Goal: Navigation & Orientation: Understand site structure

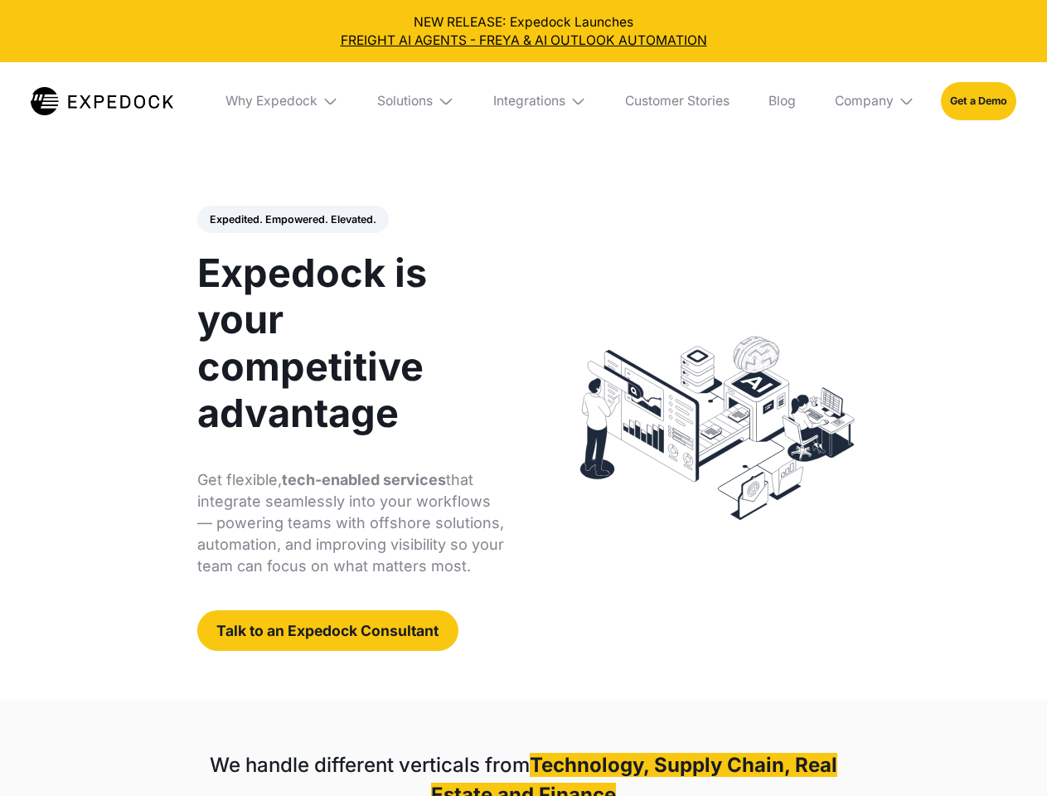
select select
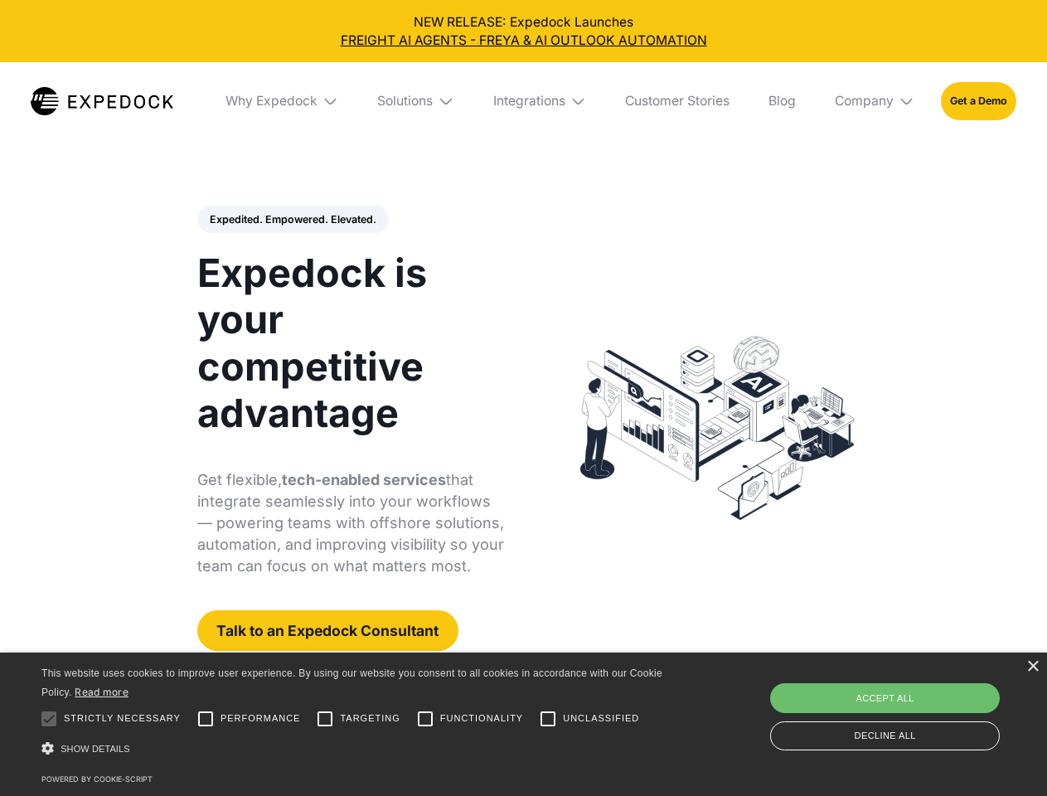
click at [523, 101] on div "Integrations" at bounding box center [529, 101] width 72 height 17
click at [283, 101] on div "Why Expedock" at bounding box center [257, 101] width 92 height 17
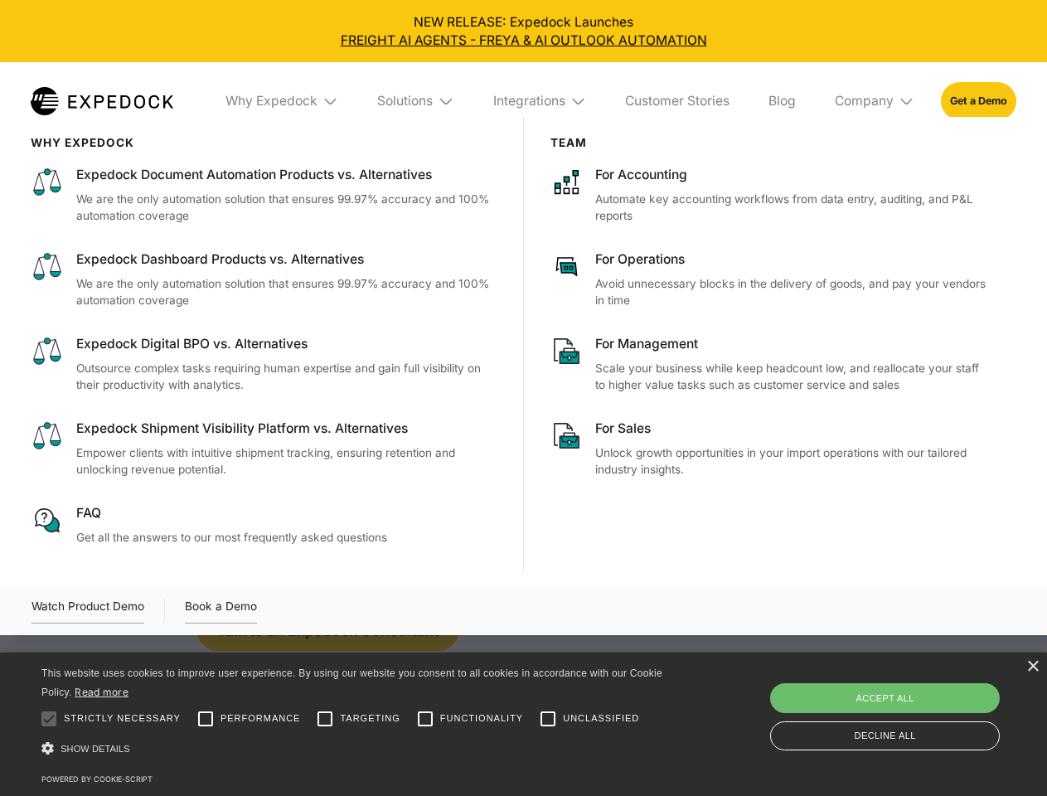
click at [417, 101] on div "Solutions" at bounding box center [405, 101] width 56 height 17
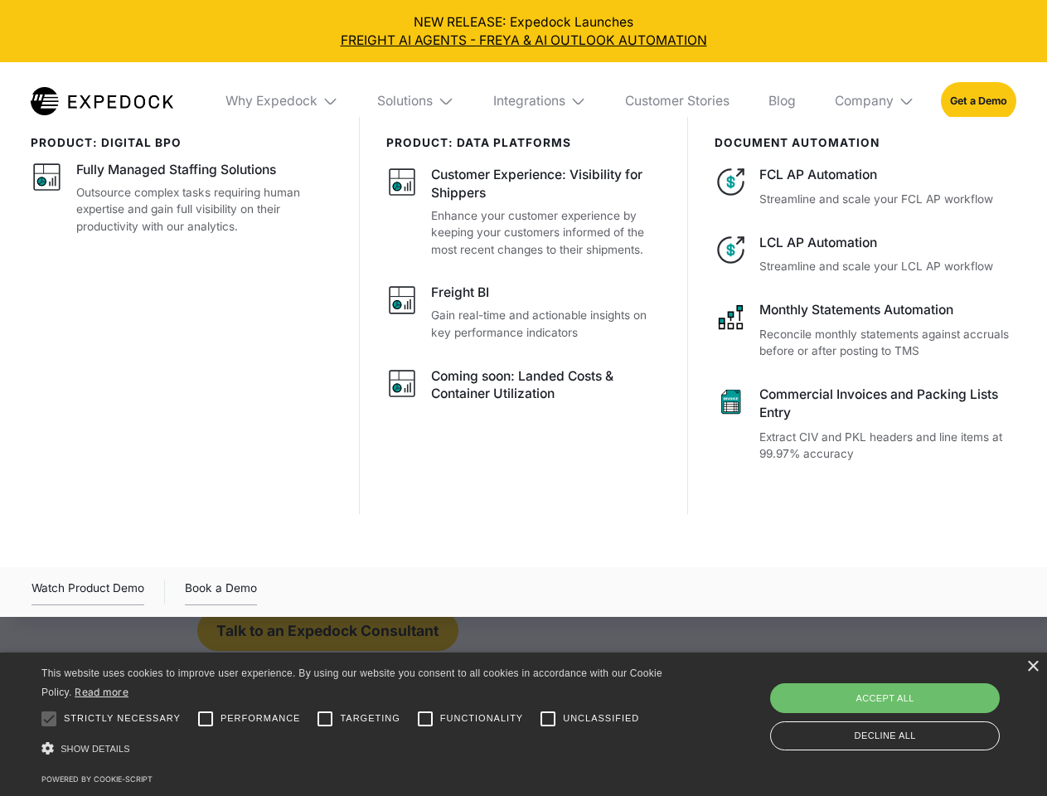
click at [540, 101] on div "Integrations" at bounding box center [529, 101] width 72 height 17
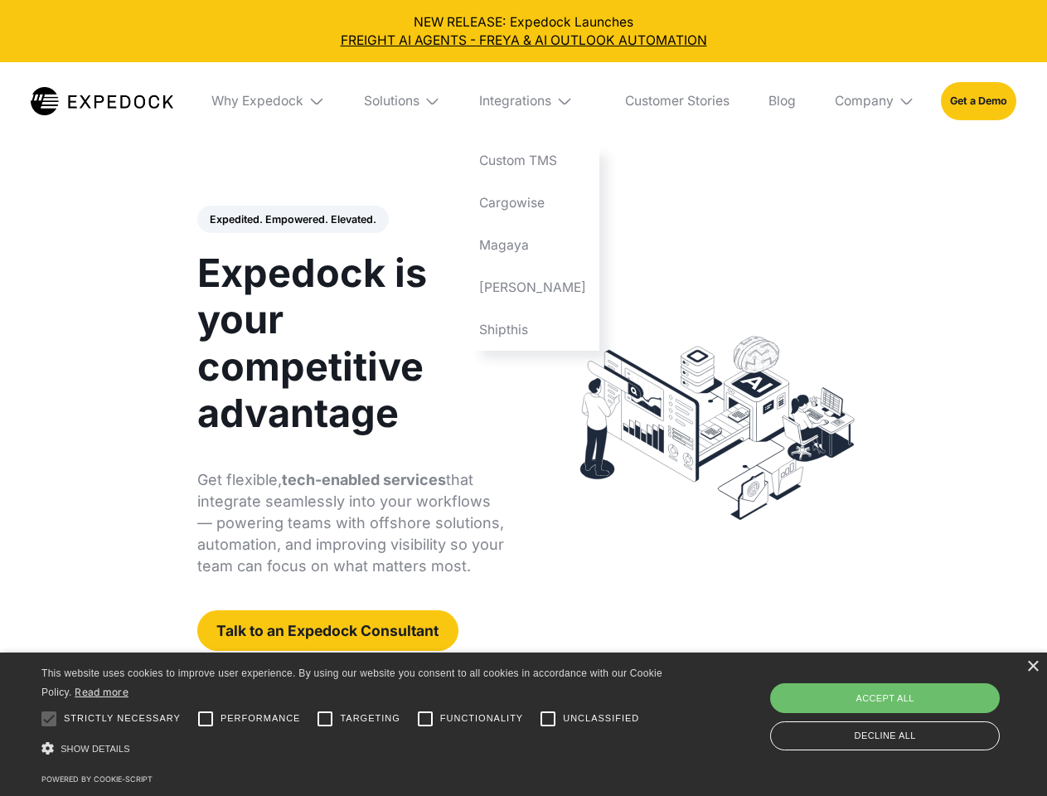
click at [875, 101] on div "Company" at bounding box center [864, 101] width 59 height 17
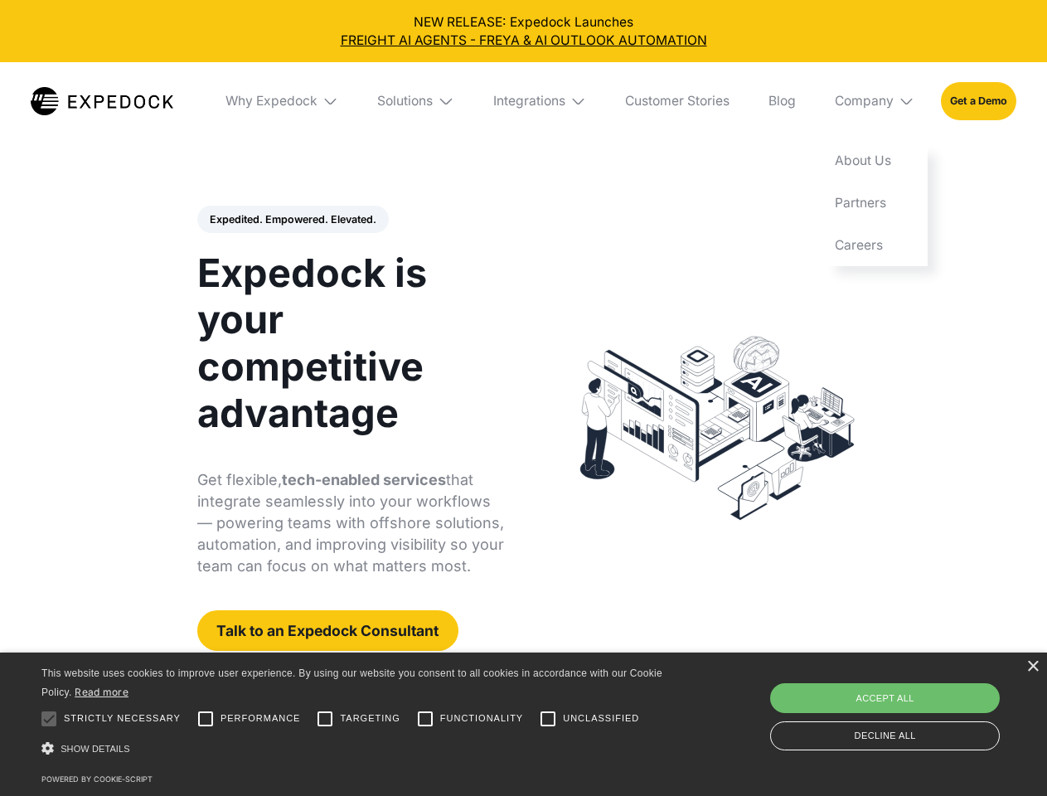
click at [292, 220] on div "Expedited. Empowered. Elevated. Automate Freight Document Extraction at 99.97% …" at bounding box center [350, 429] width 307 height 446
click at [49, 719] on div at bounding box center [48, 718] width 33 height 33
click at [206, 719] on input "Performance" at bounding box center [205, 718] width 33 height 33
checkbox input "true"
click at [325, 719] on input "Targeting" at bounding box center [324, 718] width 33 height 33
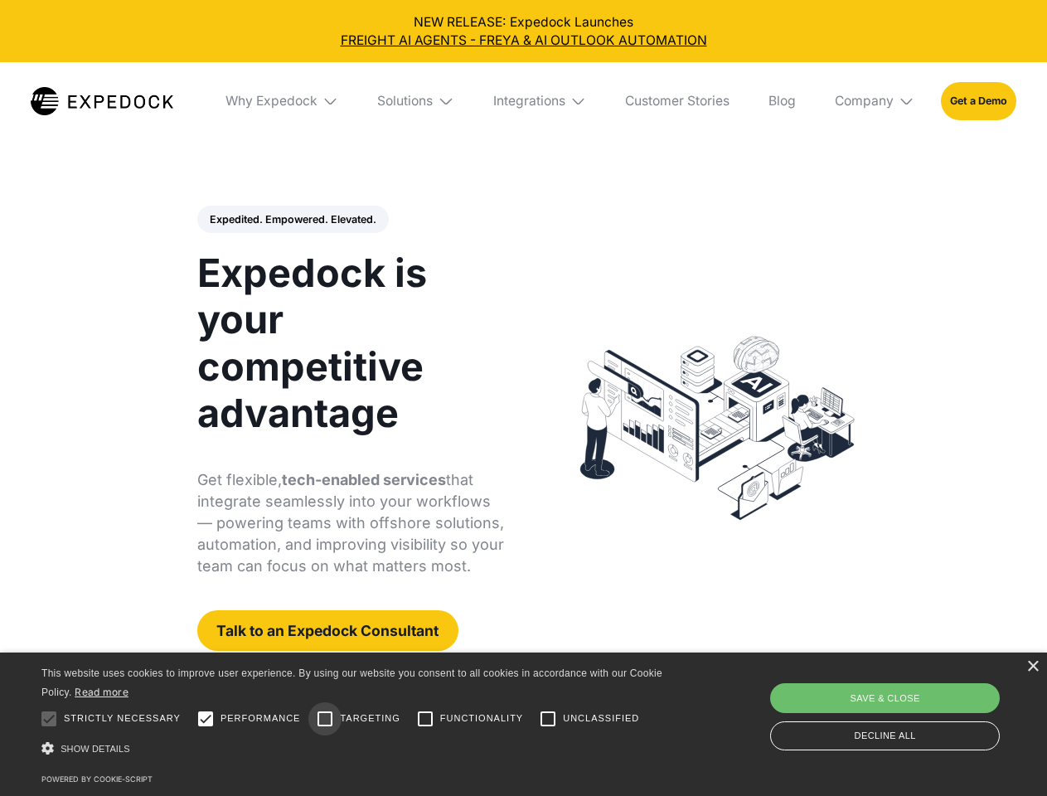
checkbox input "true"
click at [425, 719] on input "Functionality" at bounding box center [425, 718] width 33 height 33
checkbox input "true"
